Goal: Task Accomplishment & Management: Manage account settings

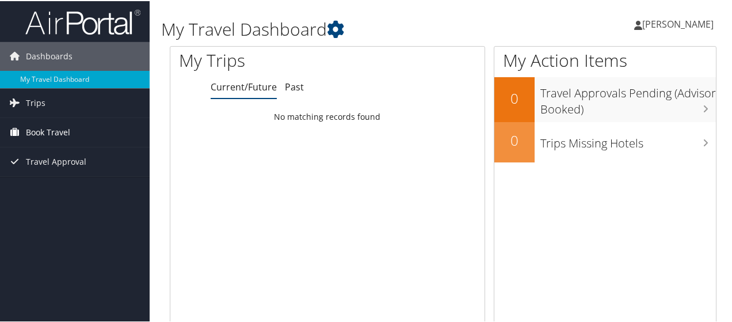
click at [55, 135] on span "Book Travel" at bounding box center [48, 131] width 44 height 29
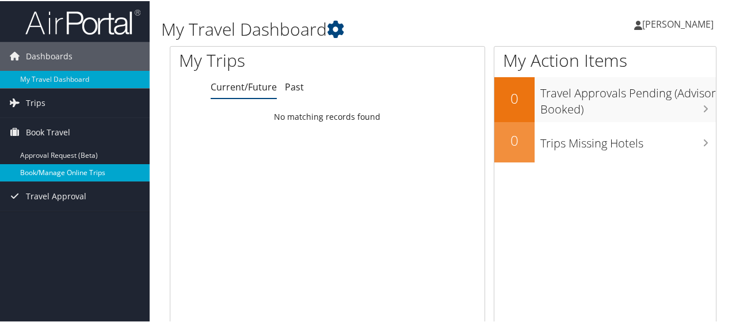
click at [81, 175] on link "Book/Manage Online Trips" at bounding box center [75, 171] width 150 height 17
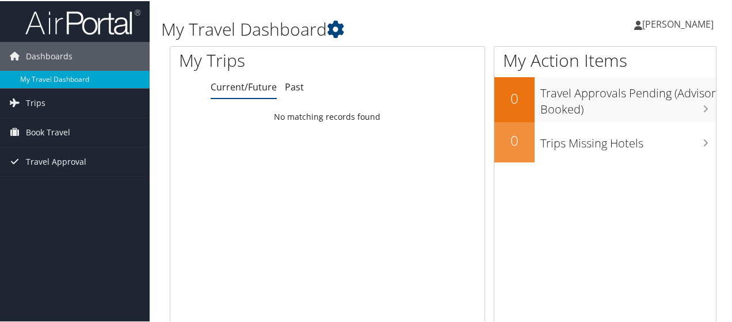
click at [672, 27] on span "[PERSON_NAME]" at bounding box center [677, 23] width 71 height 13
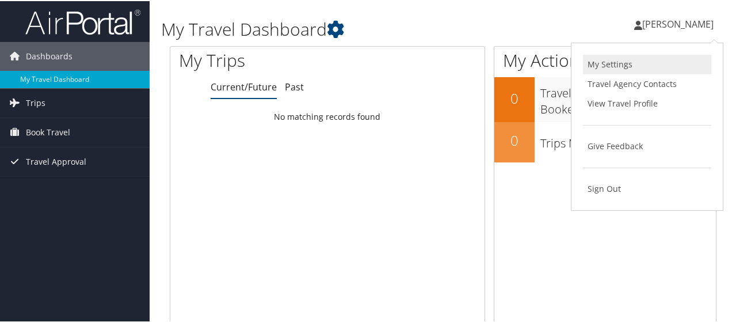
click at [614, 69] on link "My Settings" at bounding box center [647, 64] width 128 height 20
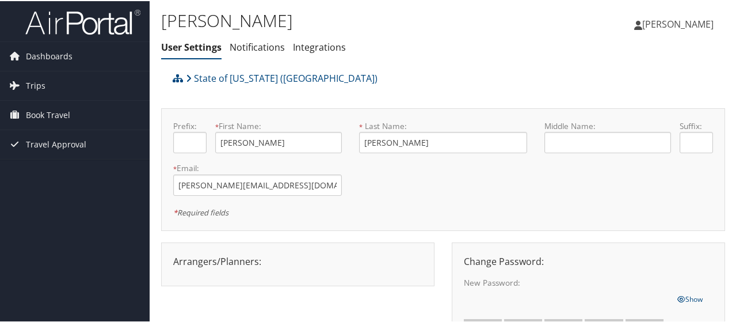
click at [681, 20] on span "[PERSON_NAME]" at bounding box center [677, 23] width 71 height 13
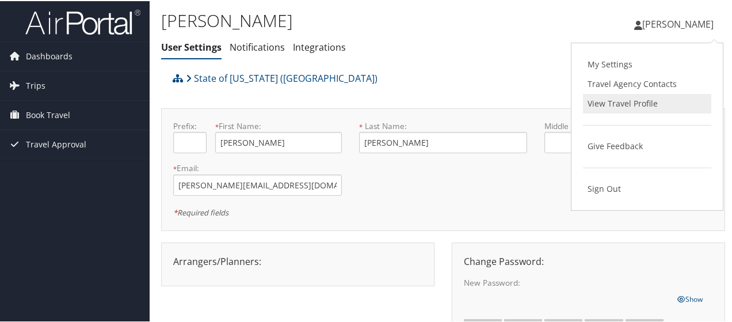
click at [608, 102] on link "View Travel Profile" at bounding box center [647, 103] width 128 height 20
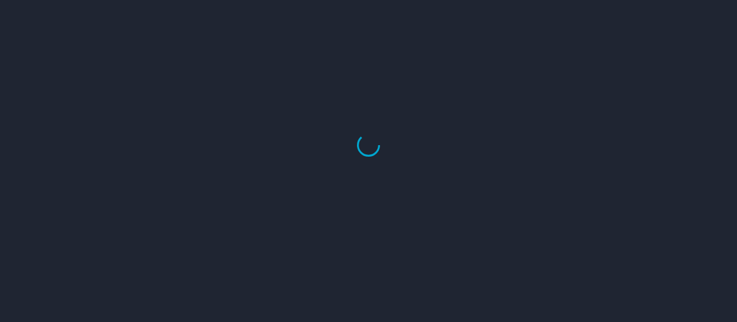
select select "US"
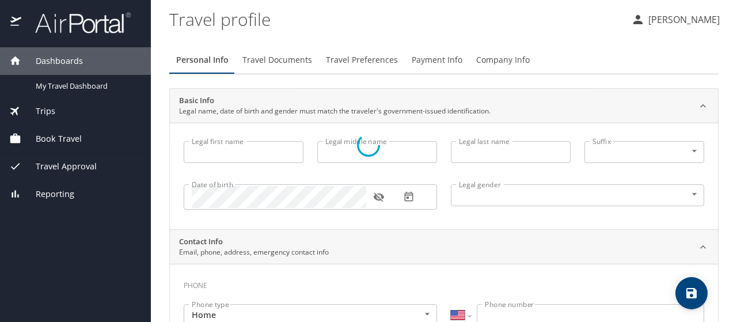
type input "Anna"
type input "Bryant"
type input "Female"
type input "Oliver"
type input "Bryant"
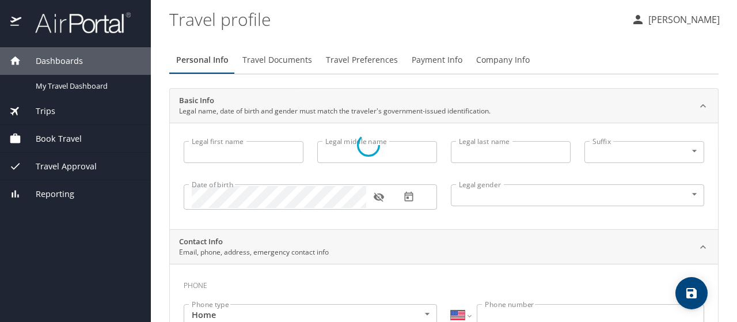
select select "EG"
type input "02 2776079"
select select "US"
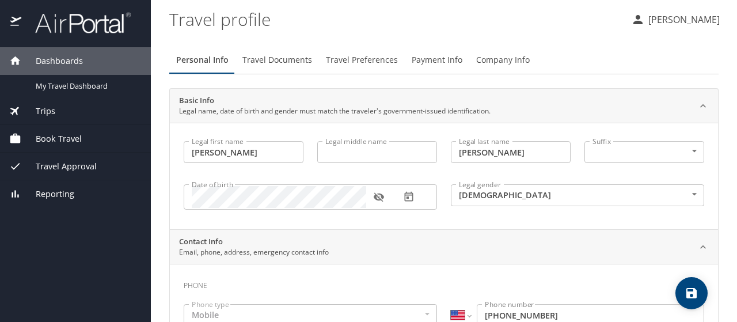
click at [483, 58] on span "Company Info" at bounding box center [503, 60] width 54 height 14
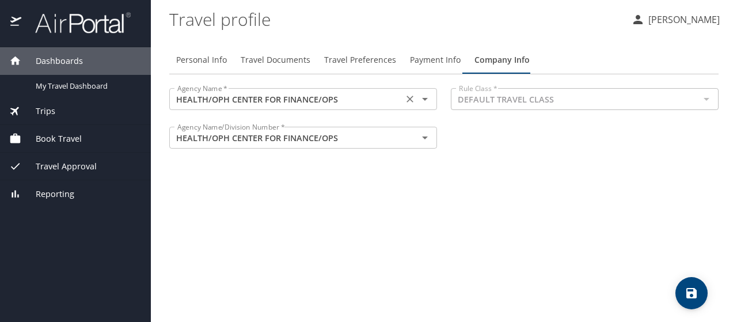
click at [374, 102] on input "HEALTH/OPH CENTER FOR FINANCE/OPS" at bounding box center [286, 99] width 227 height 15
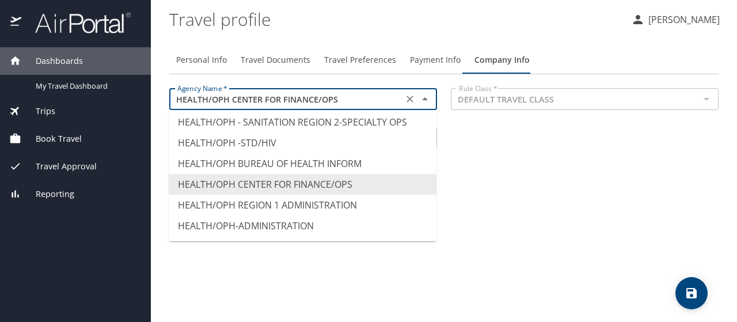
scroll to position [4507, 0]
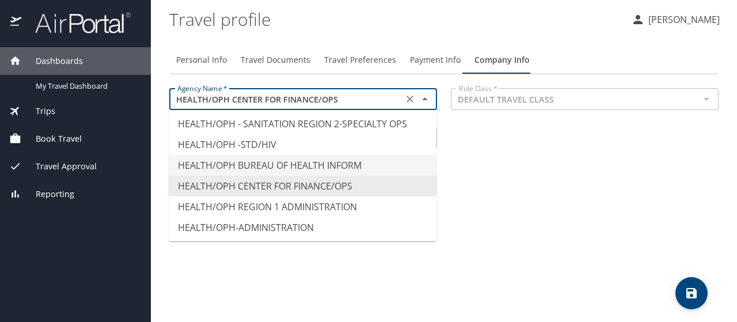
click at [306, 155] on li "HEALTH/OPH BUREAU OF HEALTH INFORM" at bounding box center [303, 165] width 268 height 21
type input "HEALTH/OPH BUREAU OF HEALTH INFORM"
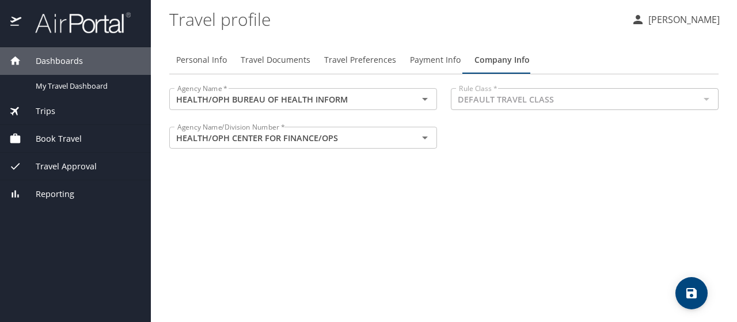
click at [527, 158] on div "Agency Name * HEALTH/OPH BUREAU OF HEALTH INFORM Agency Name * Rule Class * DEF…" at bounding box center [443, 119] width 563 height 77
click at [431, 58] on span "Payment Info" at bounding box center [435, 60] width 51 height 14
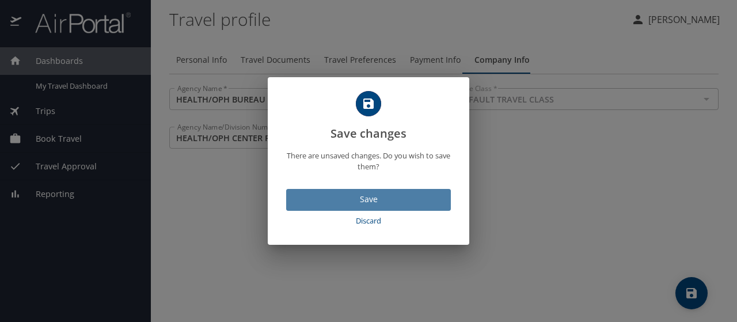
click at [425, 201] on span "Save" at bounding box center [368, 199] width 146 height 14
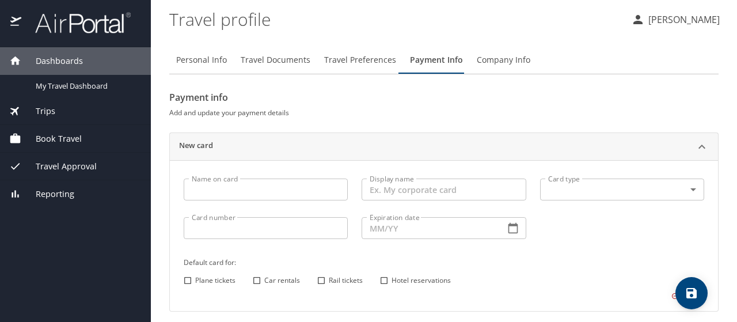
click at [568, 121] on div "Payment info Add and update your payment details New card Name on card Name on …" at bounding box center [443, 216] width 549 height 256
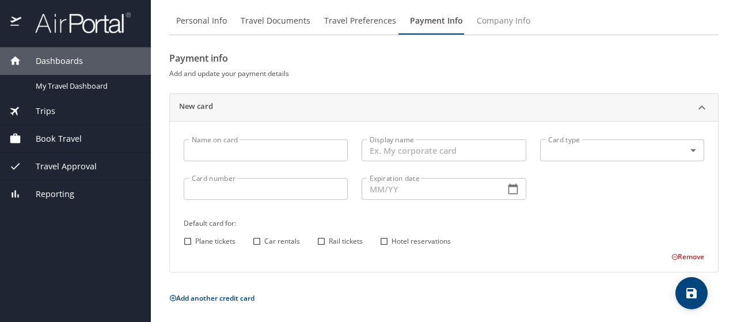
click at [491, 16] on span "Company Info" at bounding box center [504, 21] width 54 height 14
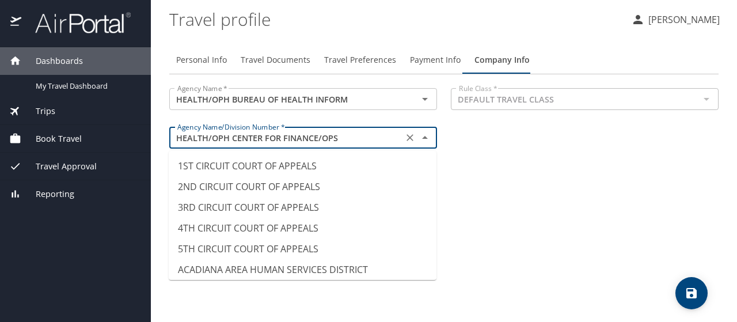
click at [356, 139] on input "HEALTH/OPH CENTER FOR FINANCE/OPS" at bounding box center [286, 137] width 227 height 15
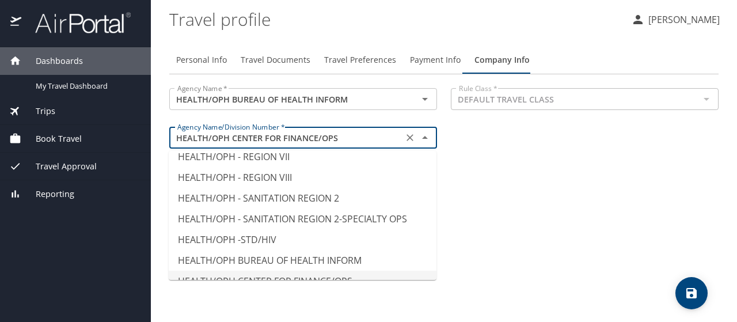
scroll to position [4439, 0]
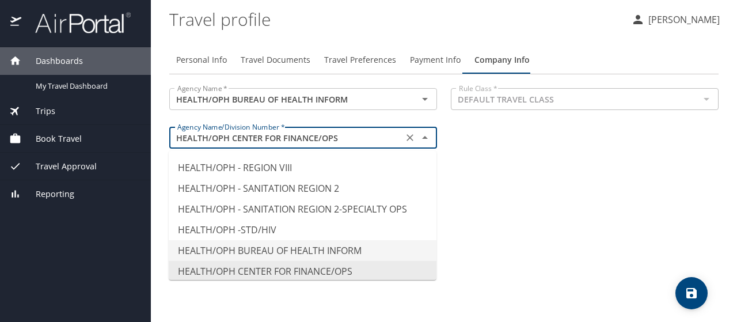
click at [291, 240] on li "HEALTH/OPH BUREAU OF HEALTH INFORM" at bounding box center [303, 250] width 268 height 21
type input "HEALTH/OPH BUREAU OF HEALTH INFORM"
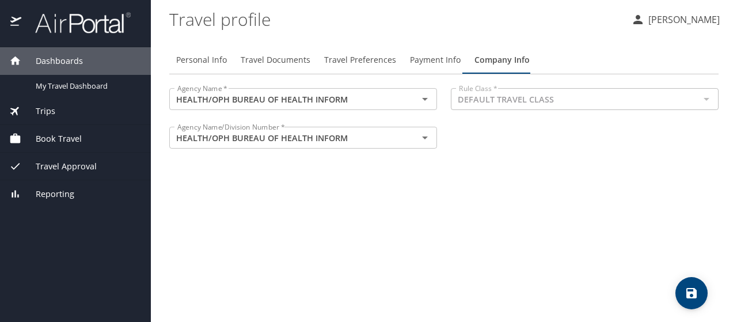
click at [584, 179] on div "Personal Info Travel Documents Travel Preferences Payment Info Company Info Age…" at bounding box center [443, 179] width 549 height 285
click at [211, 60] on span "Personal Info" at bounding box center [201, 60] width 51 height 14
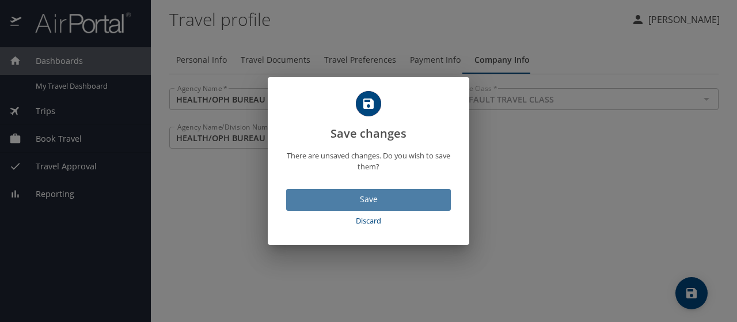
click at [384, 191] on button "Save" at bounding box center [368, 200] width 165 height 22
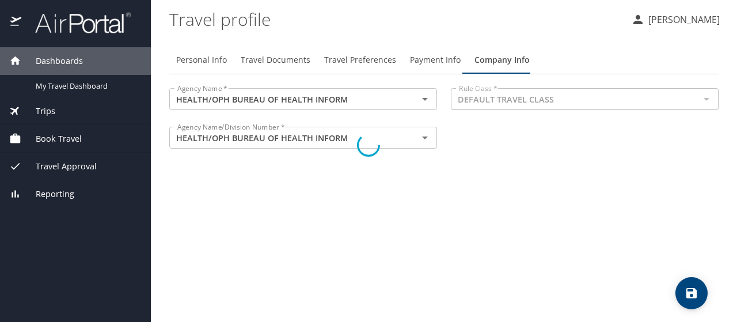
select select "US"
select select "EG"
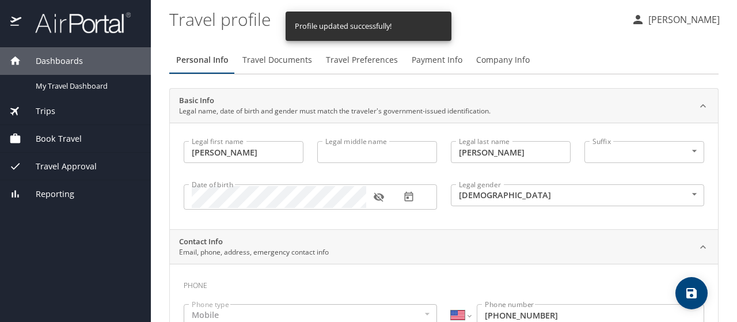
select select "US"
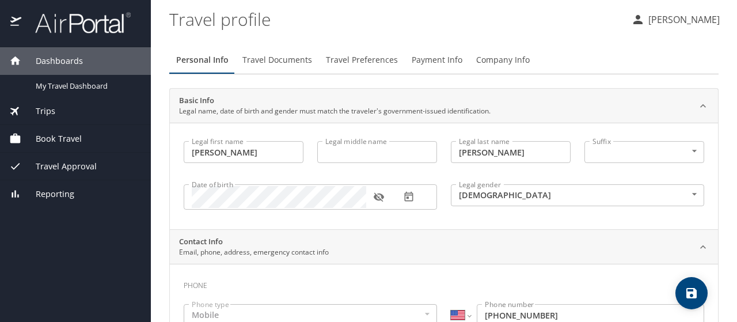
click at [54, 139] on span "Book Travel" at bounding box center [51, 138] width 60 height 13
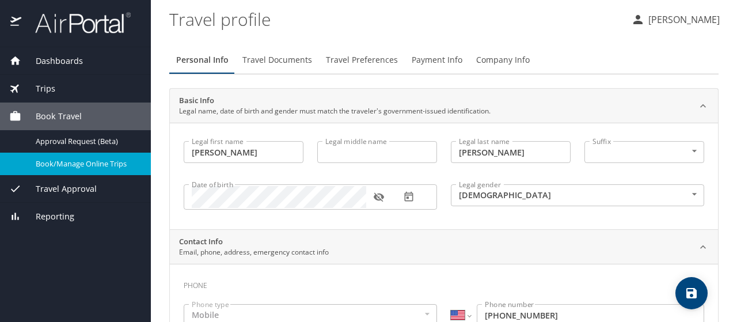
click at [101, 164] on span "Book/Manage Online Trips" at bounding box center [86, 163] width 101 height 11
